Goal: Information Seeking & Learning: Learn about a topic

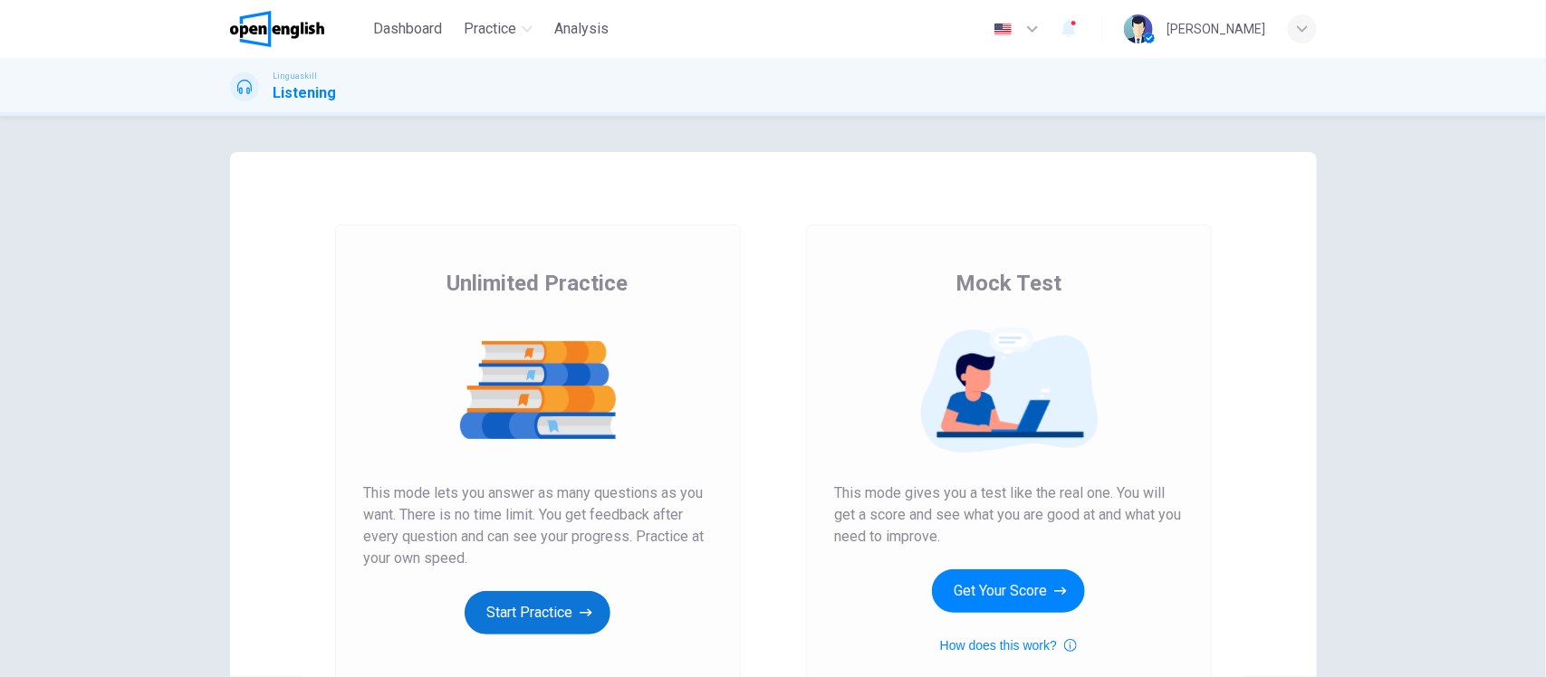
click at [581, 621] on icon "button" at bounding box center [586, 613] width 13 height 18
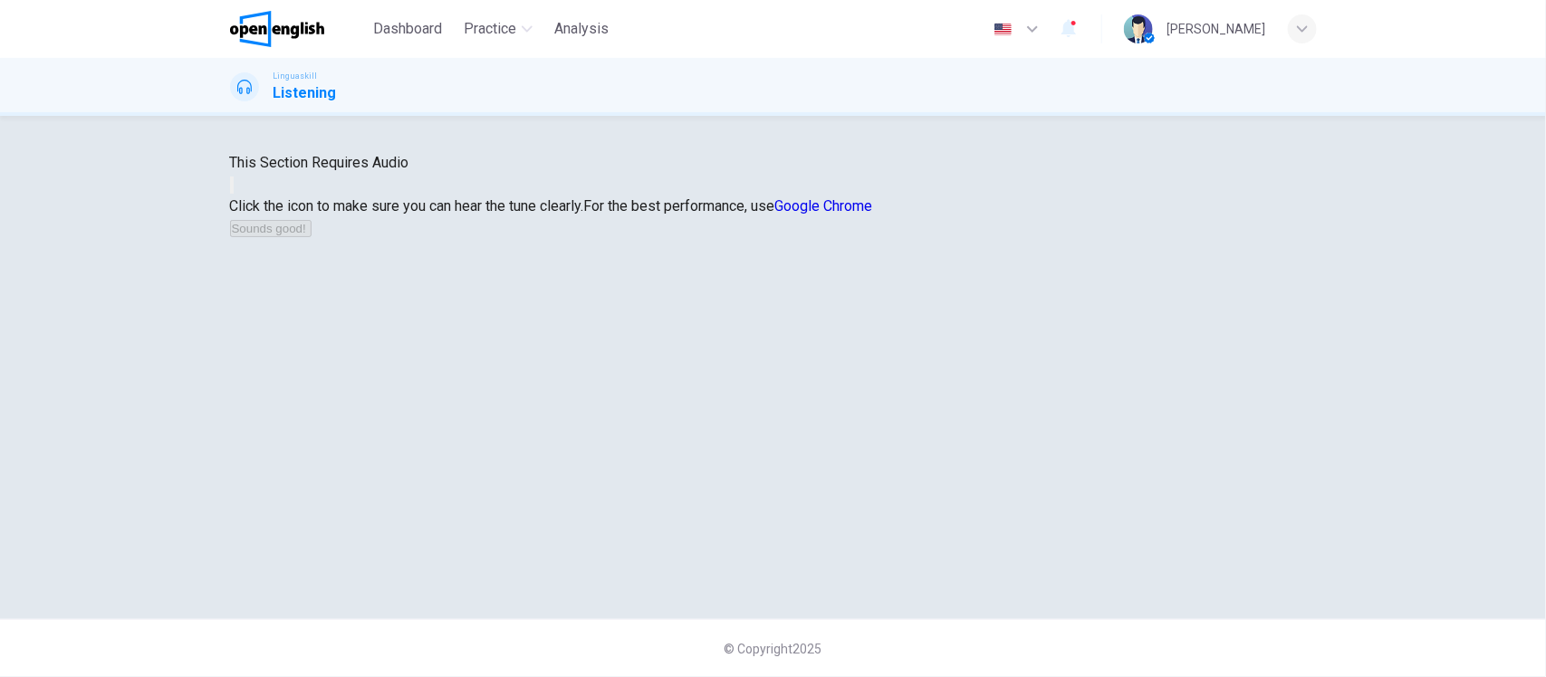
click at [873, 215] on link "Google Chrome" at bounding box center [824, 205] width 98 height 17
click at [234, 194] on button "button" at bounding box center [232, 185] width 4 height 17
click at [312, 237] on button "Sounds good!" at bounding box center [271, 228] width 82 height 17
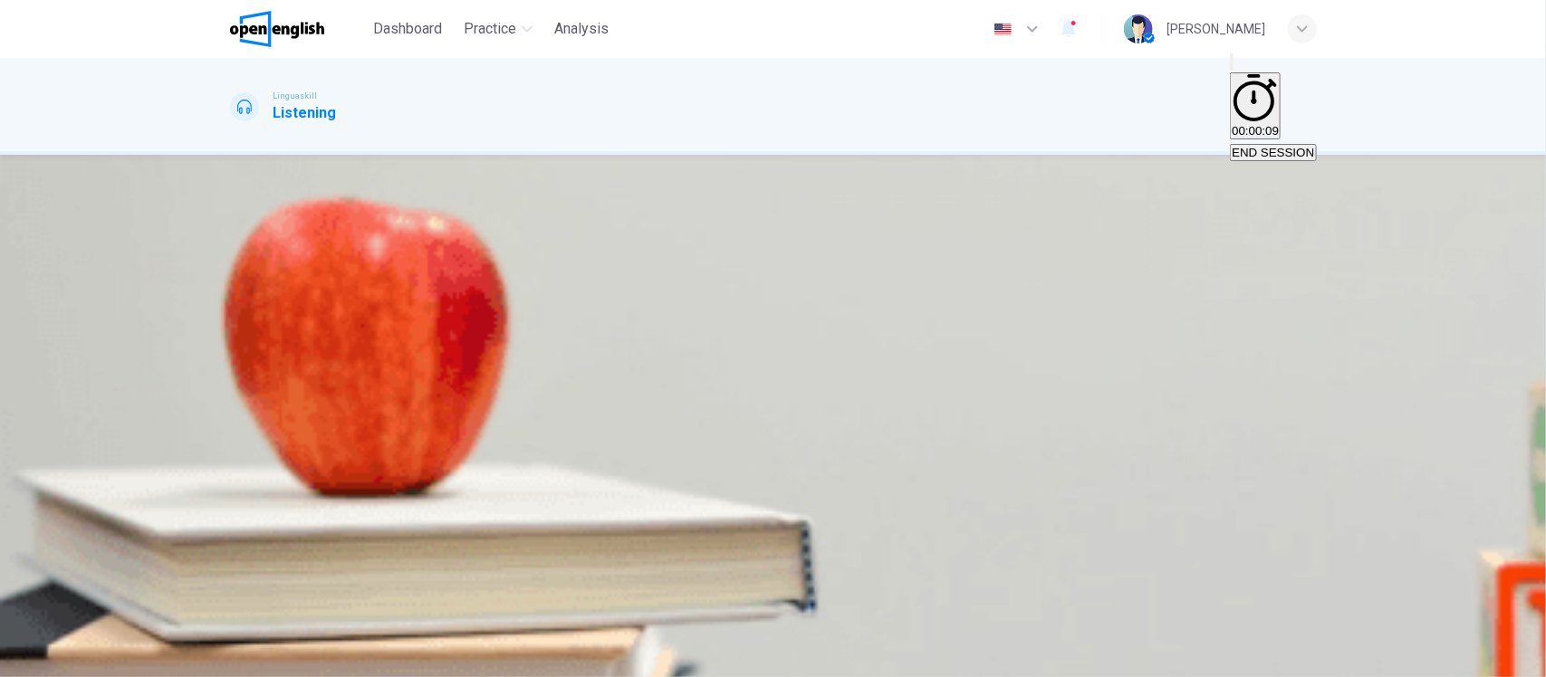
scroll to position [7, 0]
click at [240, 496] on icon "button" at bounding box center [242, 507] width 19 height 22
click at [232, 496] on icon "button" at bounding box center [232, 496] width 0 height 0
type input "*"
click at [232, 543] on icon "Click to see the audio transcription" at bounding box center [232, 543] width 0 height 0
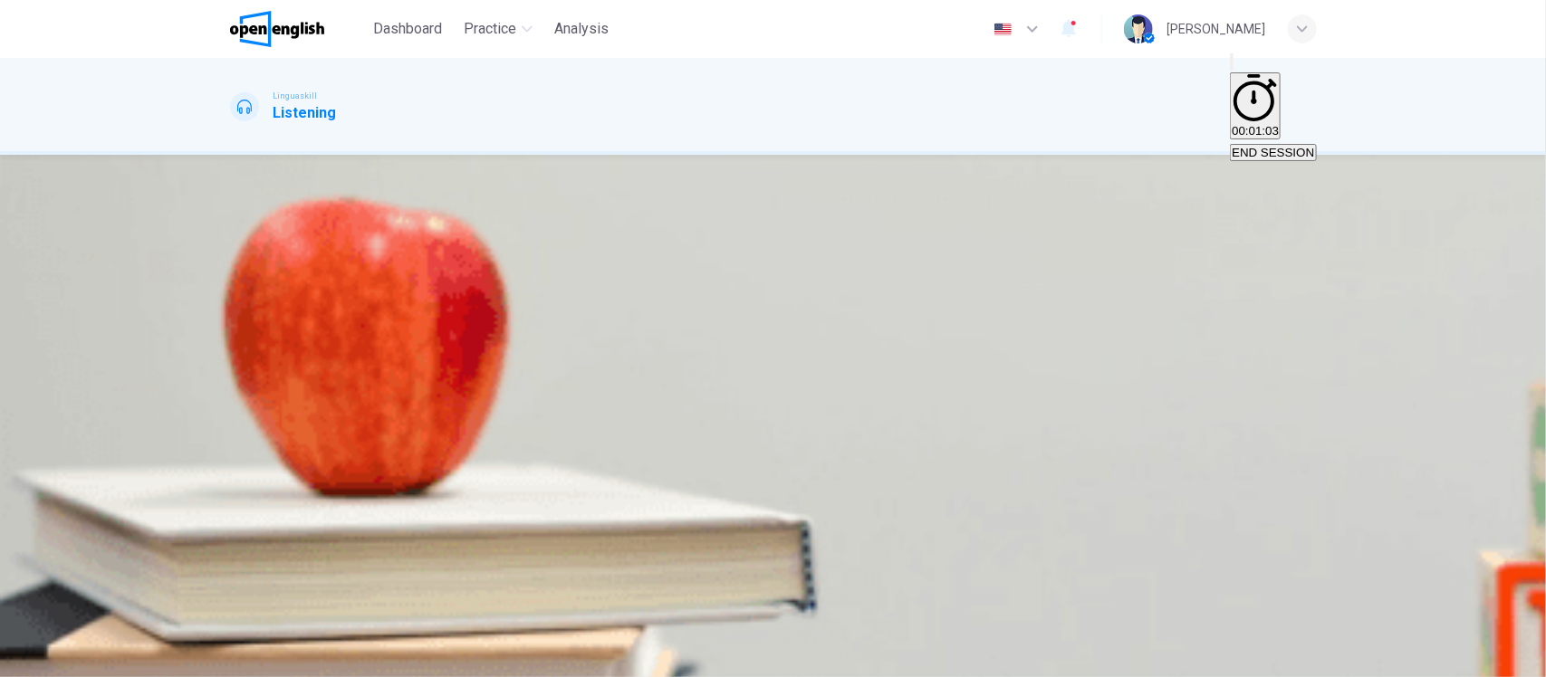
click at [652, 315] on img "button" at bounding box center [583, 384] width 138 height 138
click at [78, 626] on span "SUBMIT" at bounding box center [55, 619] width 45 height 14
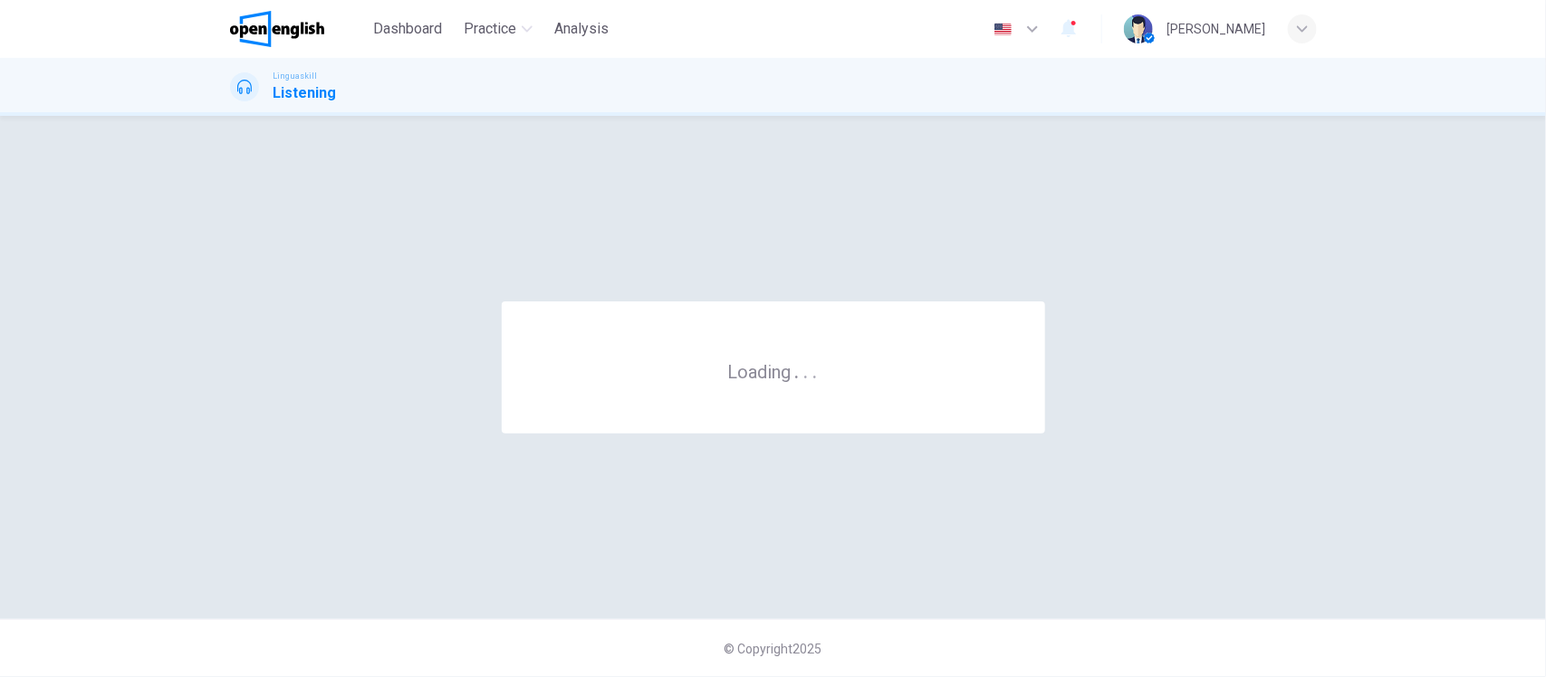
scroll to position [0, 0]
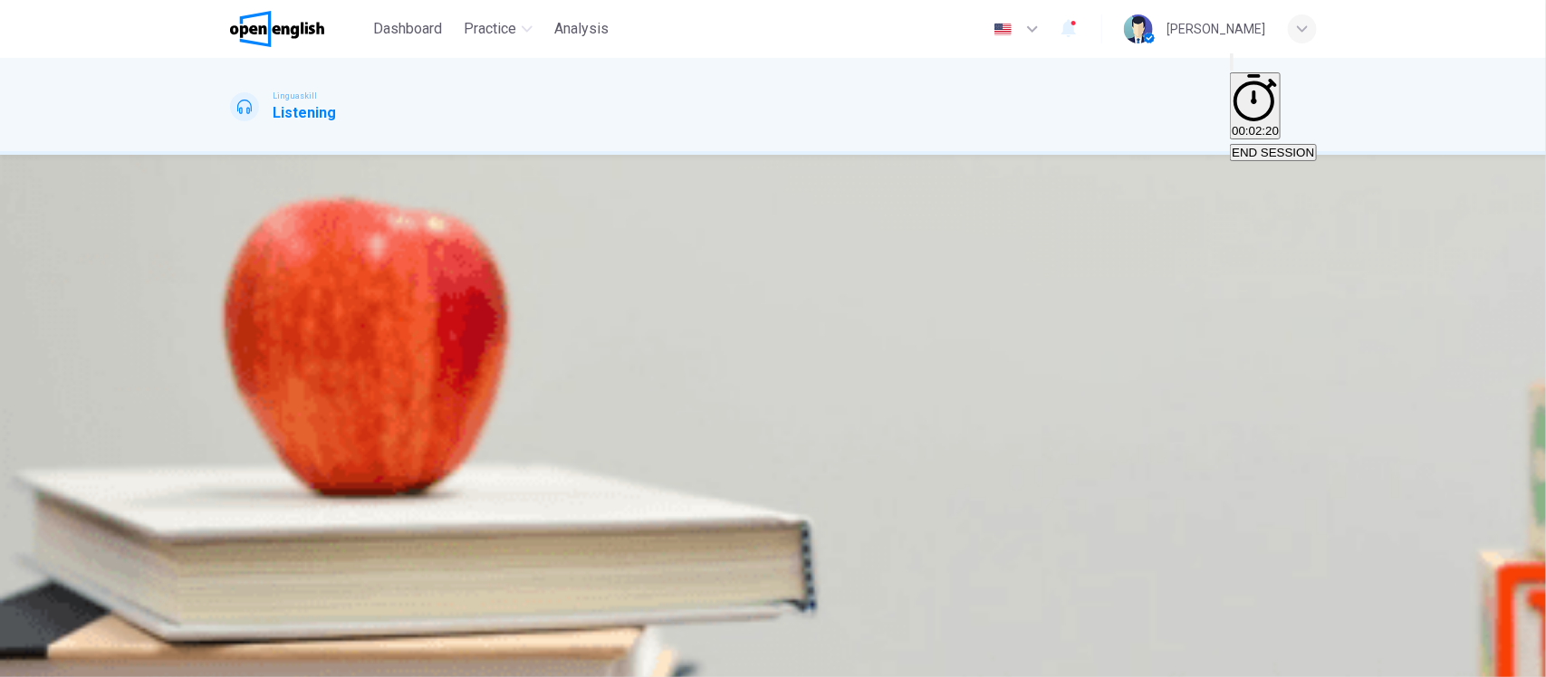
click at [234, 574] on button "button" at bounding box center [232, 582] width 4 height 17
click at [246, 587] on icon "button" at bounding box center [242, 598] width 19 height 22
click at [765, 331] on button "C International job markets" at bounding box center [697, 315] width 136 height 31
click at [629, 331] on button "B The benefits of being bilingual" at bounding box center [547, 315] width 164 height 31
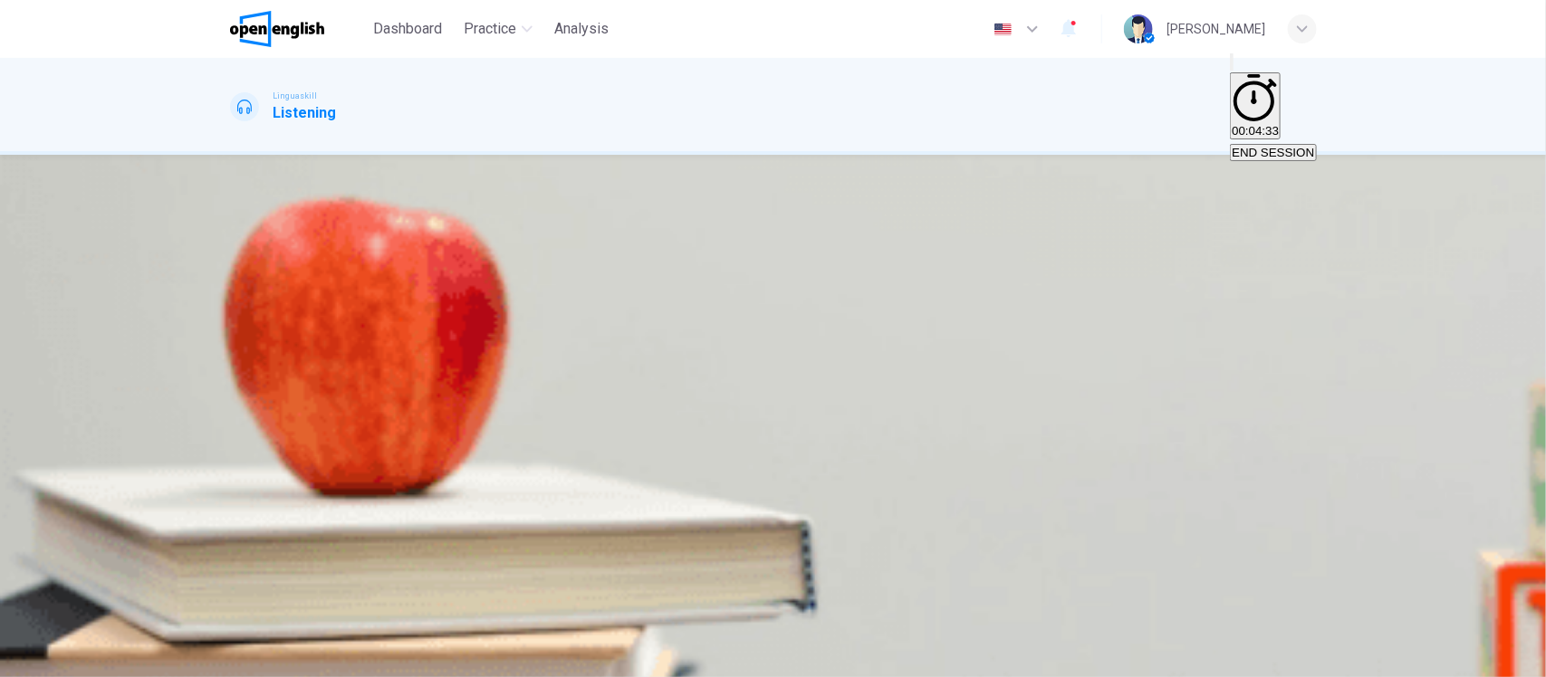
click at [232, 587] on icon "button" at bounding box center [232, 587] width 0 height 0
click at [542, 385] on button "C Physical health" at bounding box center [499, 369] width 85 height 31
click at [426, 424] on span "More job opportunities" at bounding box center [366, 431] width 120 height 14
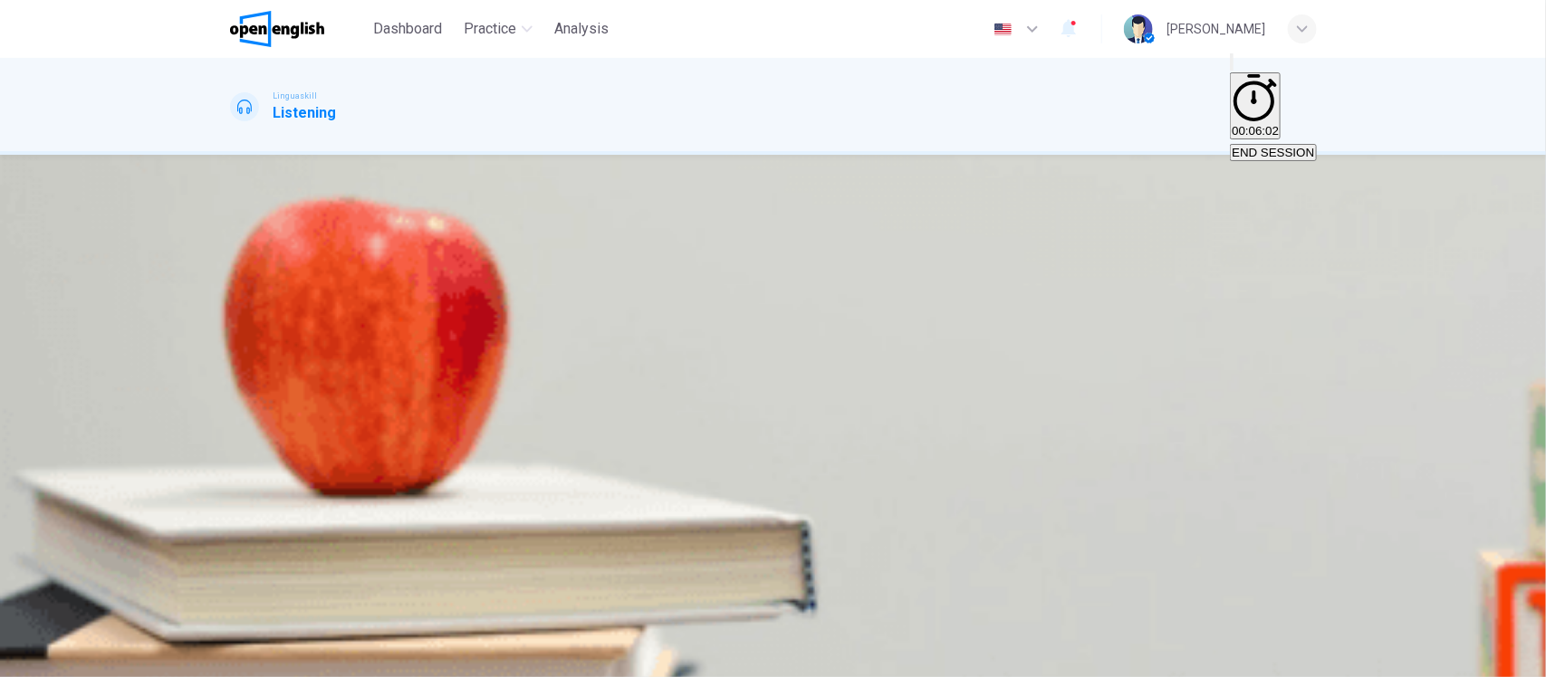
click at [388, 478] on span "Memory and problem-solving" at bounding box center [310, 485] width 156 height 14
click at [250, 587] on icon "button" at bounding box center [242, 598] width 19 height 22
click at [232, 496] on icon "button" at bounding box center [232, 496] width 0 height 0
type input "*"
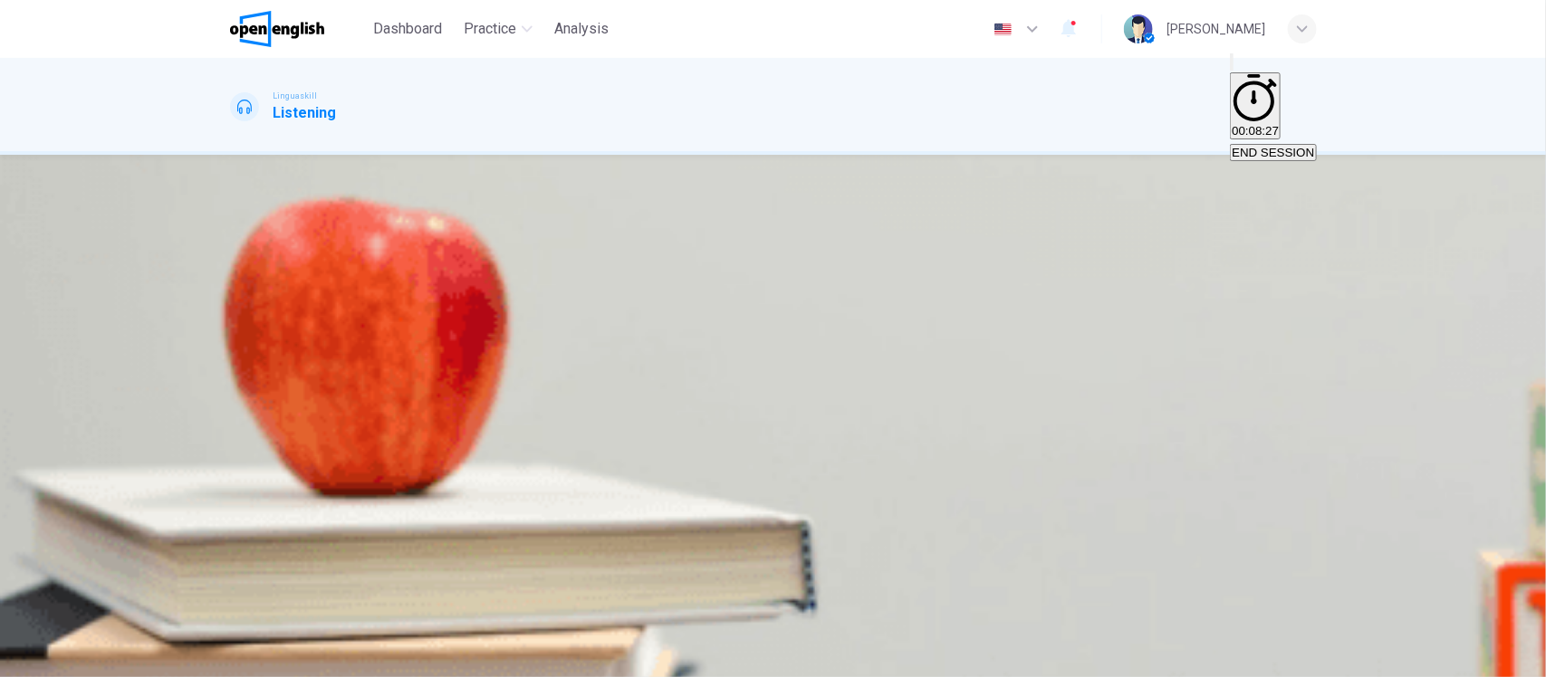
click at [729, 456] on span "It delays the onset of dementia" at bounding box center [646, 449] width 165 height 14
click at [78, 626] on span "SUBMIT" at bounding box center [55, 619] width 45 height 14
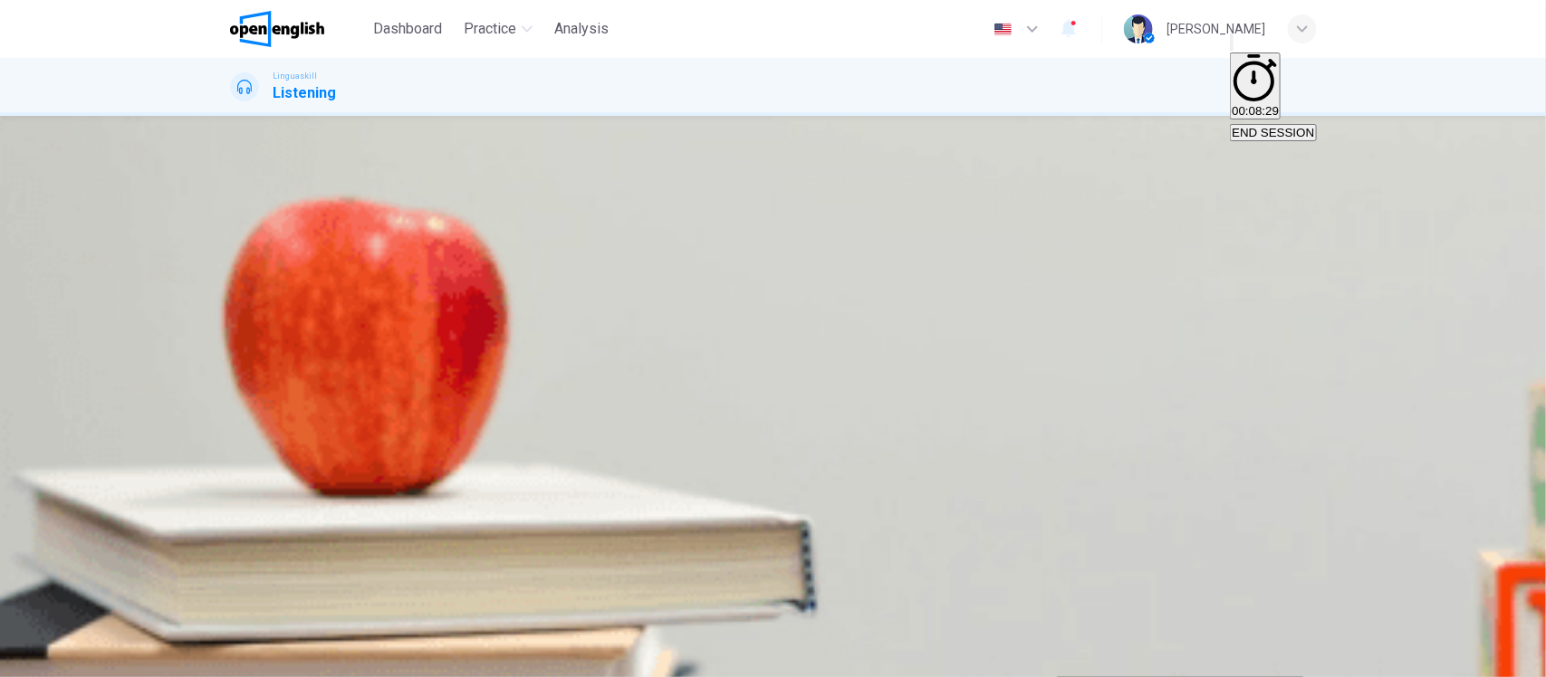
scroll to position [830, 0]
drag, startPoint x: 688, startPoint y: 428, endPoint x: 735, endPoint y: 428, distance: 47.1
click at [720, 331] on span "What effect does learning a second language have on older adults?" at bounding box center [507, 321] width 425 height 17
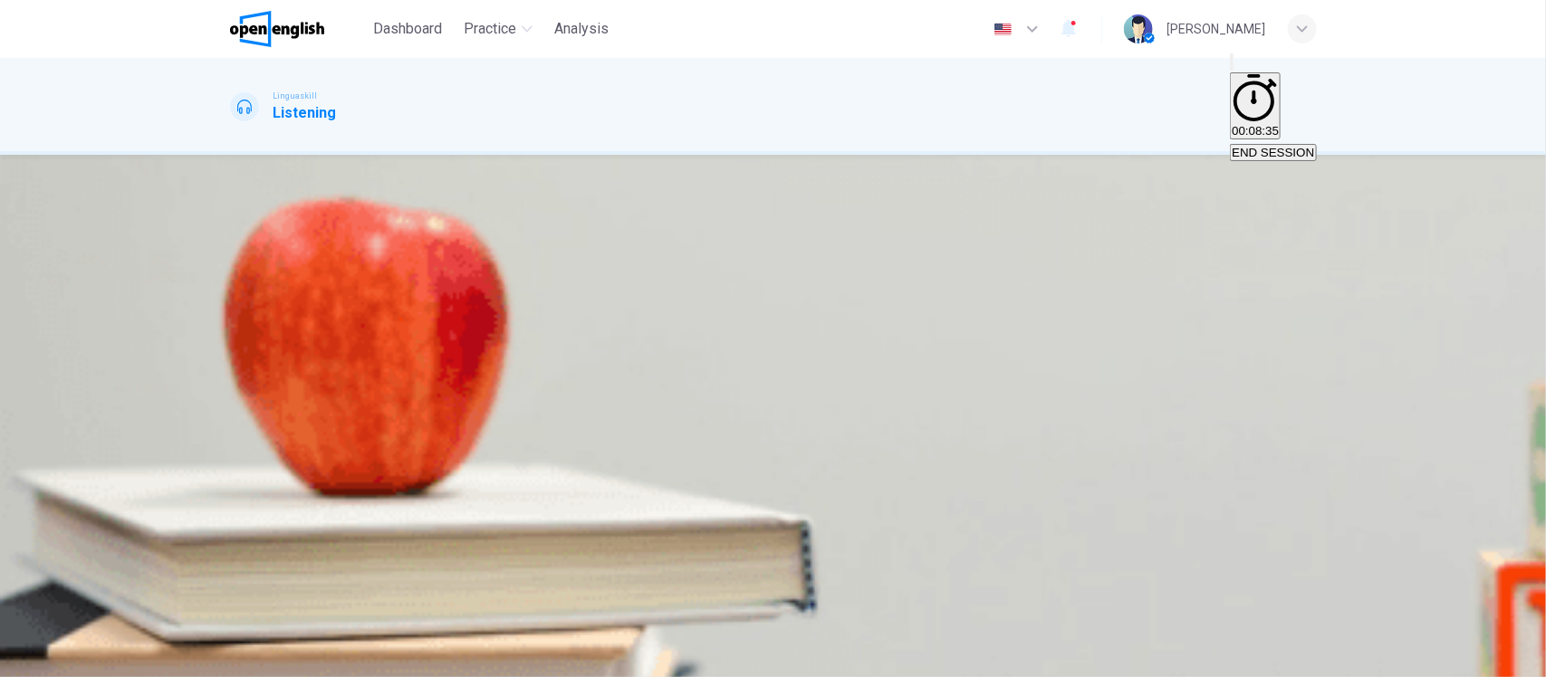
click at [232, 587] on icon "button" at bounding box center [232, 587] width 0 height 0
drag, startPoint x: 1295, startPoint y: 619, endPoint x: 1298, endPoint y: 286, distance: 332.4
click at [1298, 286] on div "Dashboard Practice Analysis English ** ​ [PERSON_NAME] Linguaskill Listening 00…" at bounding box center [773, 338] width 1546 height 677
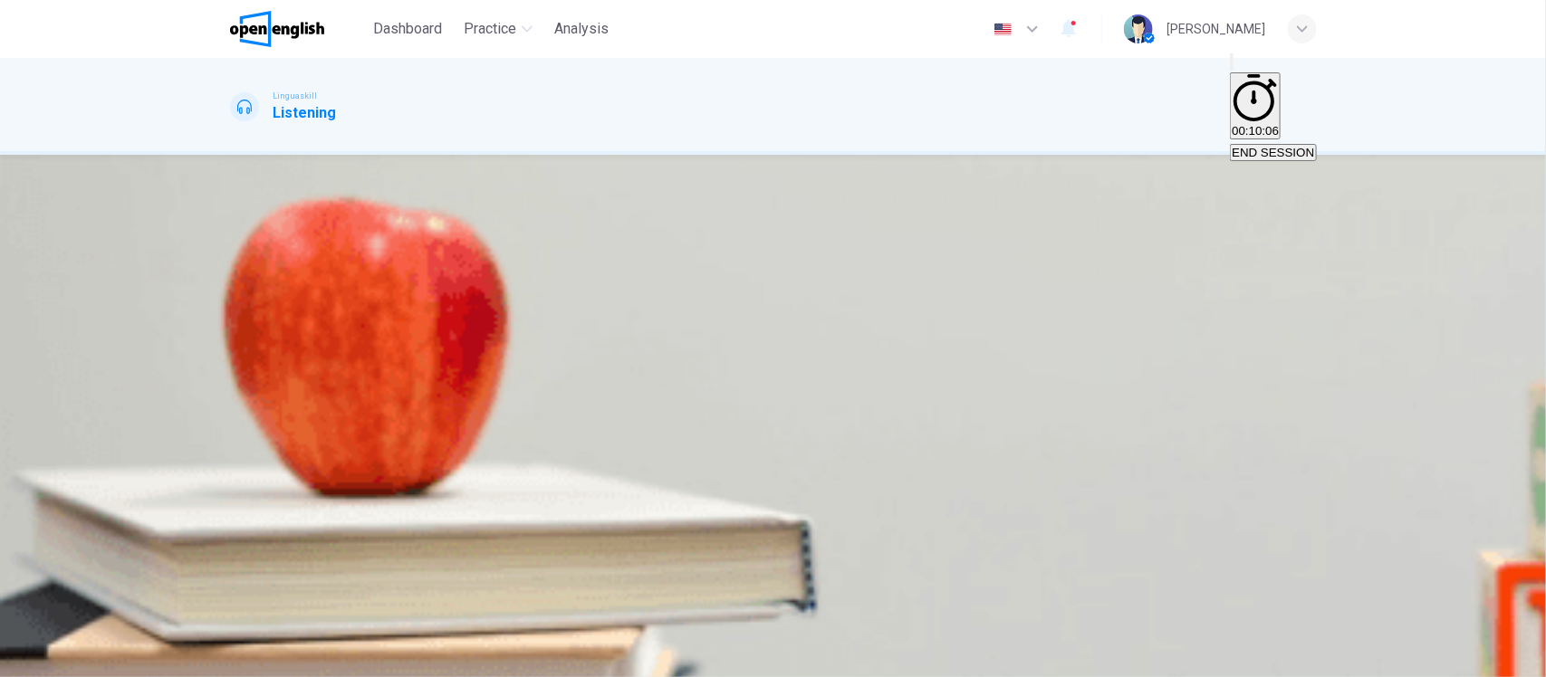
click at [246, 587] on icon "button" at bounding box center [242, 598] width 19 height 22
click at [412, 329] on span "Online resources" at bounding box center [366, 322] width 91 height 14
click at [232, 587] on icon "button" at bounding box center [232, 587] width 0 height 0
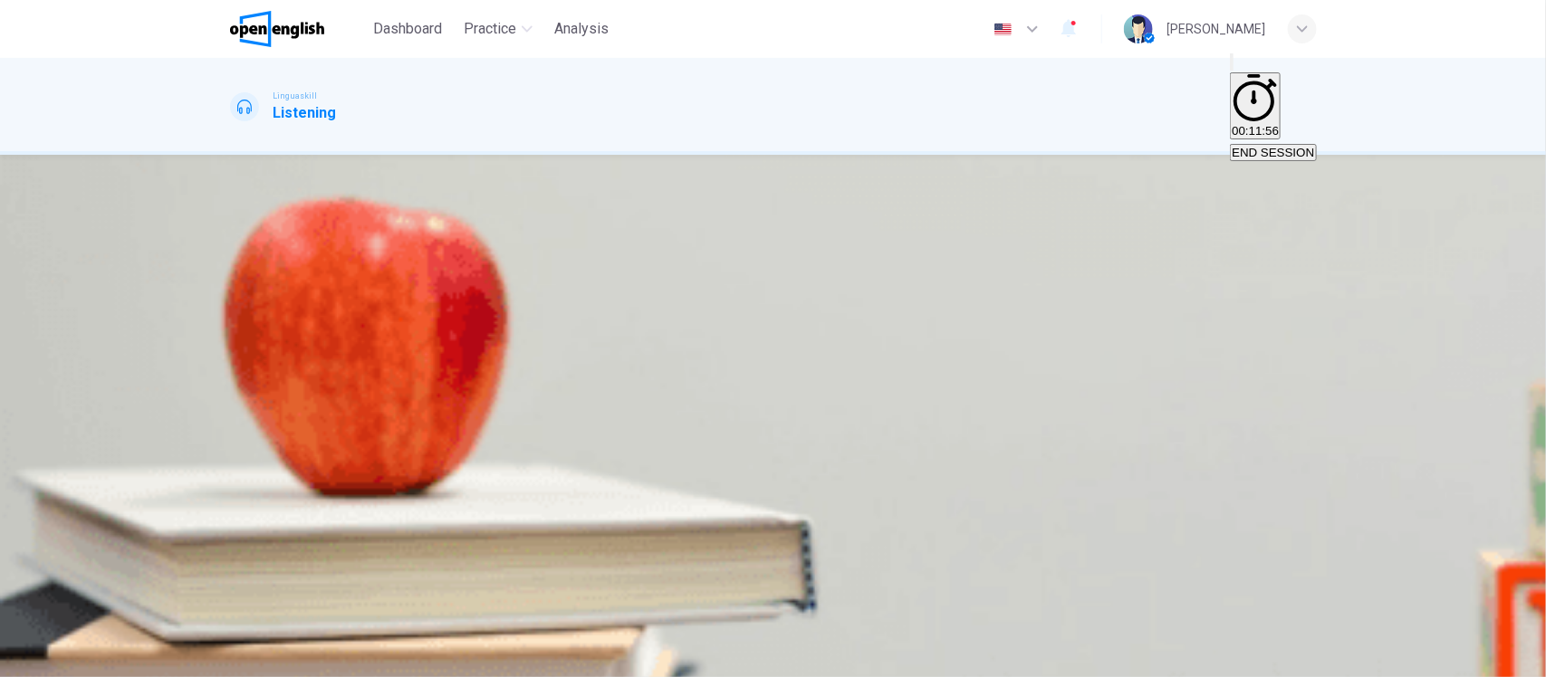
click at [398, 369] on span "Computers and internet access" at bounding box center [315, 376] width 167 height 14
click at [234, 529] on button "button" at bounding box center [232, 537] width 4 height 17
click at [462, 379] on span "Book clubs" at bounding box center [432, 386] width 59 height 14
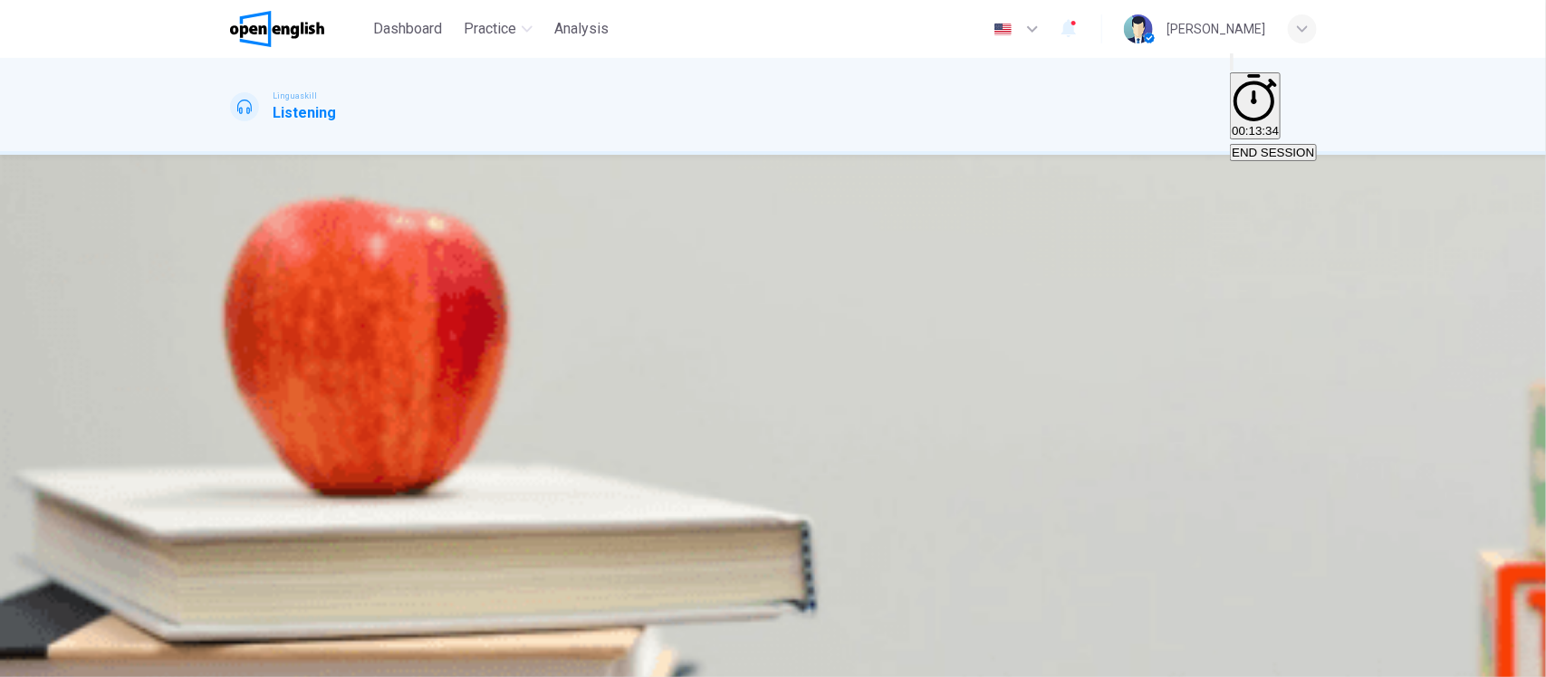
drag, startPoint x: 1281, startPoint y: 428, endPoint x: 1289, endPoint y: 482, distance: 53.9
click at [1289, 482] on div "Question 7 - 11 For these questions, choose the correct answer. On a real test,…" at bounding box center [773, 382] width 1087 height 473
click at [520, 427] on button "A Providing job interview clothes and on-the-job training" at bounding box center [375, 442] width 290 height 31
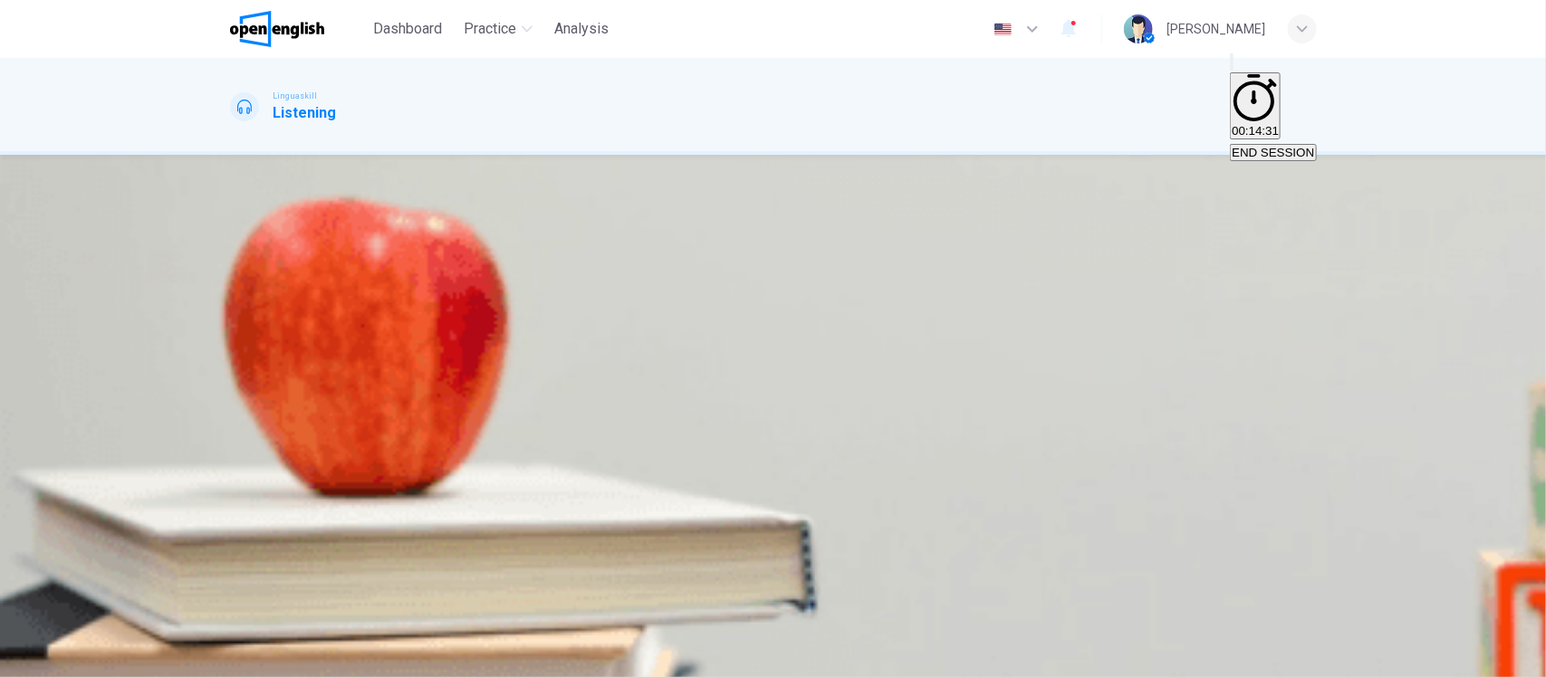
click at [230, 504] on span at bounding box center [230, 504] width 0 height 0
click at [232, 496] on icon "button" at bounding box center [232, 496] width 0 height 0
click at [230, 504] on span at bounding box center [230, 504] width 0 height 0
click at [234, 484] on button "button" at bounding box center [232, 492] width 4 height 17
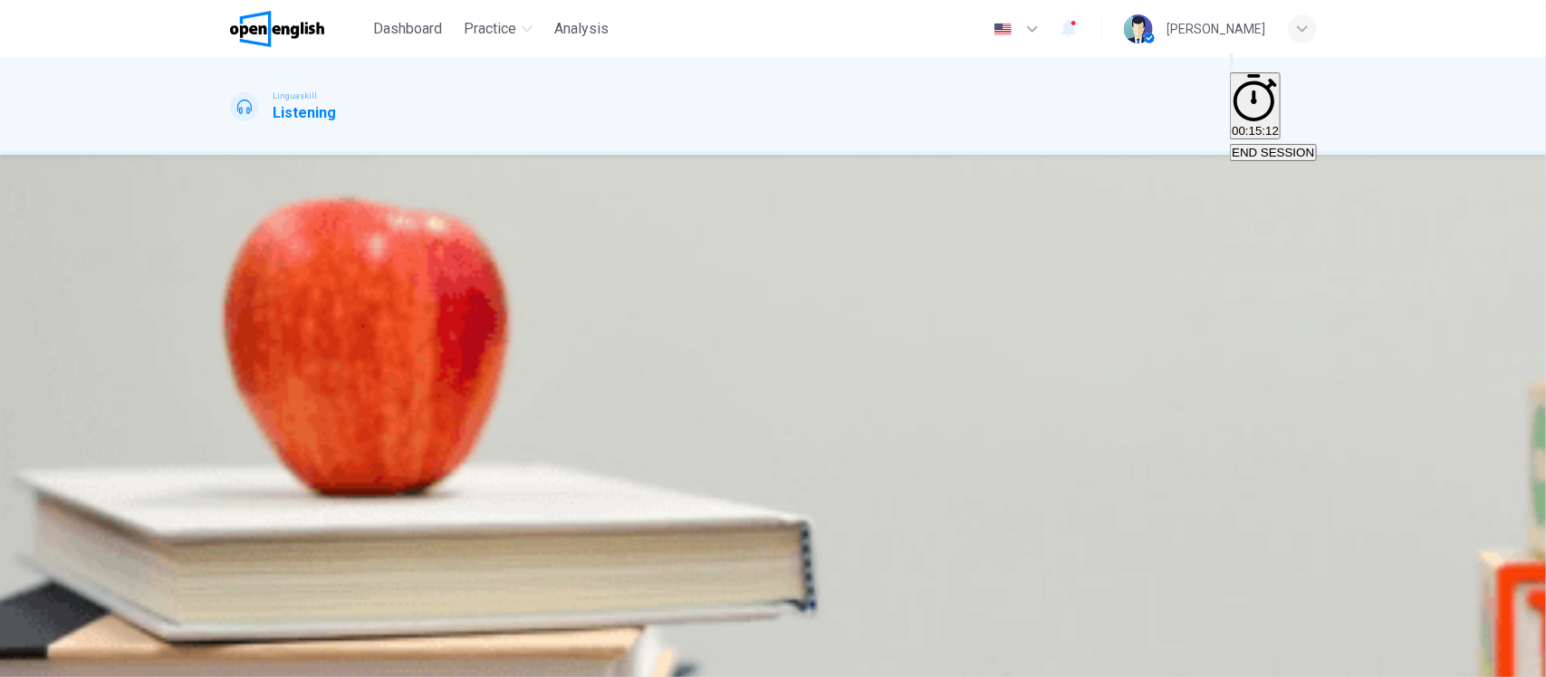
scroll to position [166, 0]
click at [230, 504] on span at bounding box center [230, 504] width 0 height 0
click at [232, 496] on icon "button" at bounding box center [232, 496] width 0 height 0
click at [230, 504] on span at bounding box center [230, 504] width 0 height 0
click at [440, 388] on span "By offering e-books and online courses" at bounding box center [336, 395] width 208 height 14
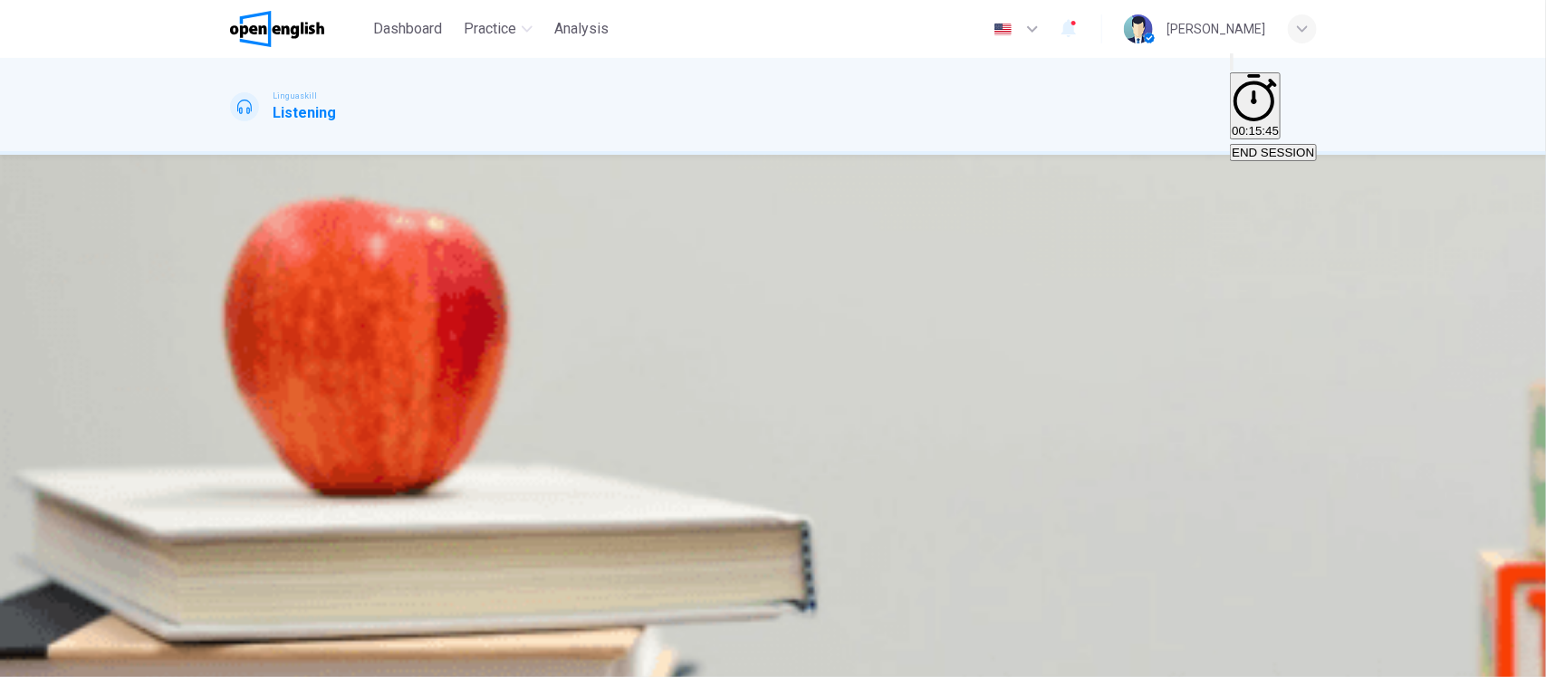
type input "*"
click at [80, 652] on button "SUBMIT" at bounding box center [55, 642] width 49 height 65
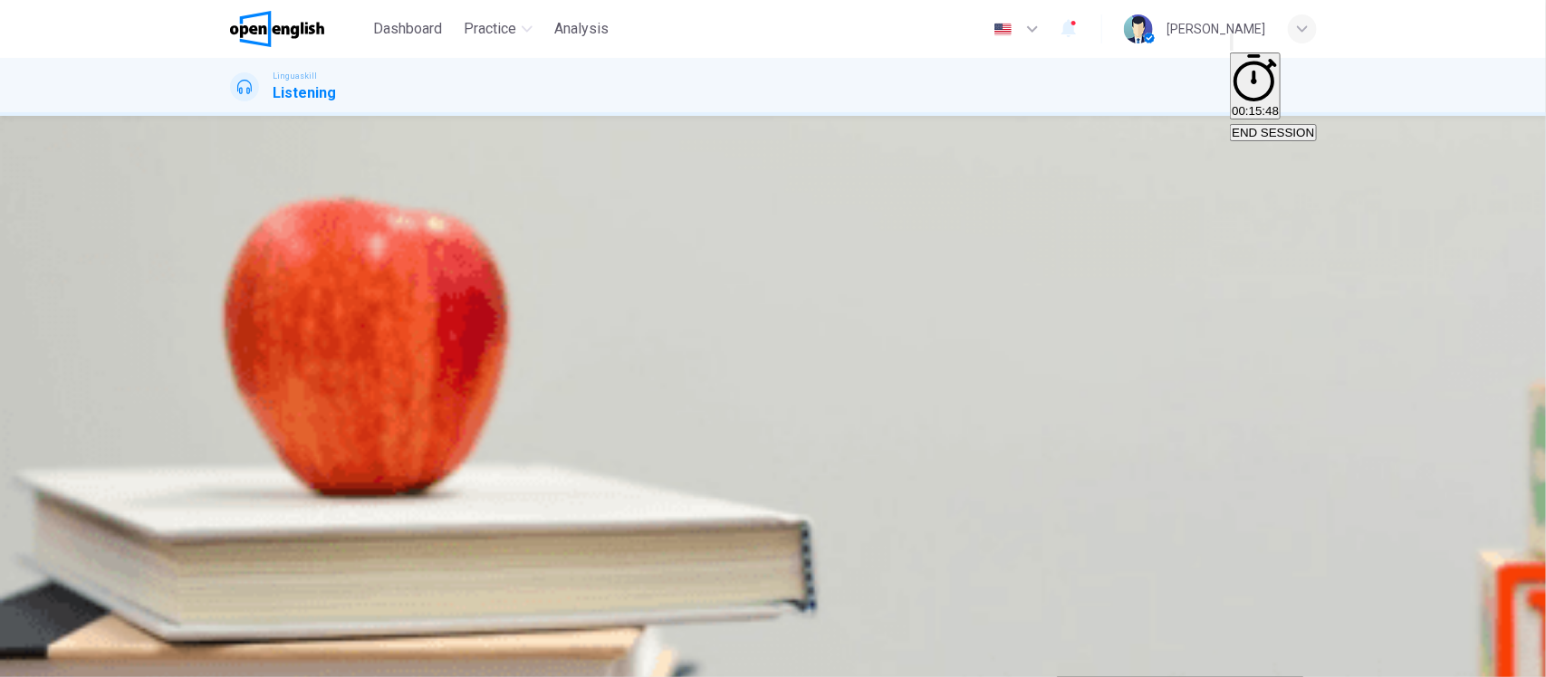
click at [920, 345] on div "A Providing job interview clothes and on-the-job training B Offering resources …" at bounding box center [773, 328] width 1087 height 33
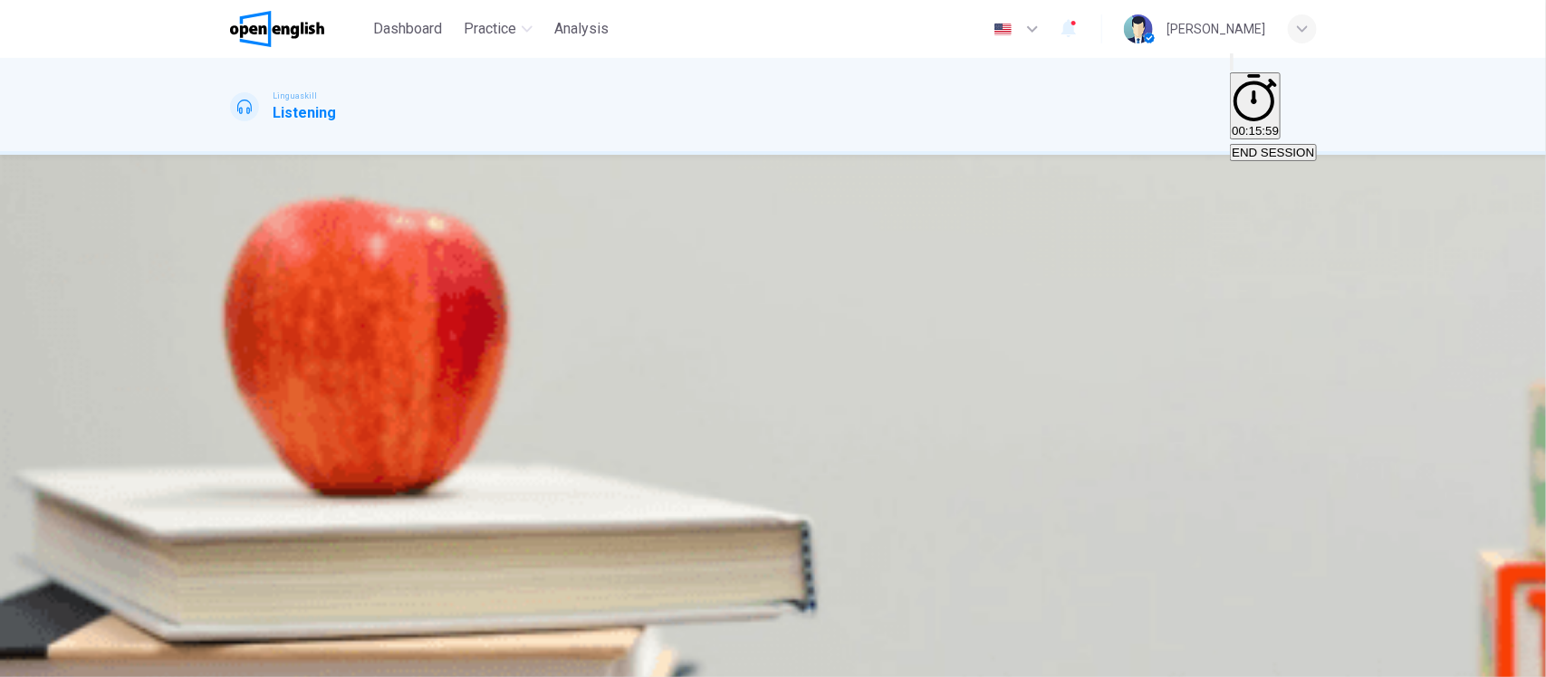
click at [1232, 66] on icon "Mute" at bounding box center [1232, 66] width 0 height 0
click at [1232, 66] on icon "Unmute" at bounding box center [1232, 66] width 0 height 0
click at [1274, 144] on button "END SESSION" at bounding box center [1273, 152] width 86 height 17
